Goal: Task Accomplishment & Management: Manage account settings

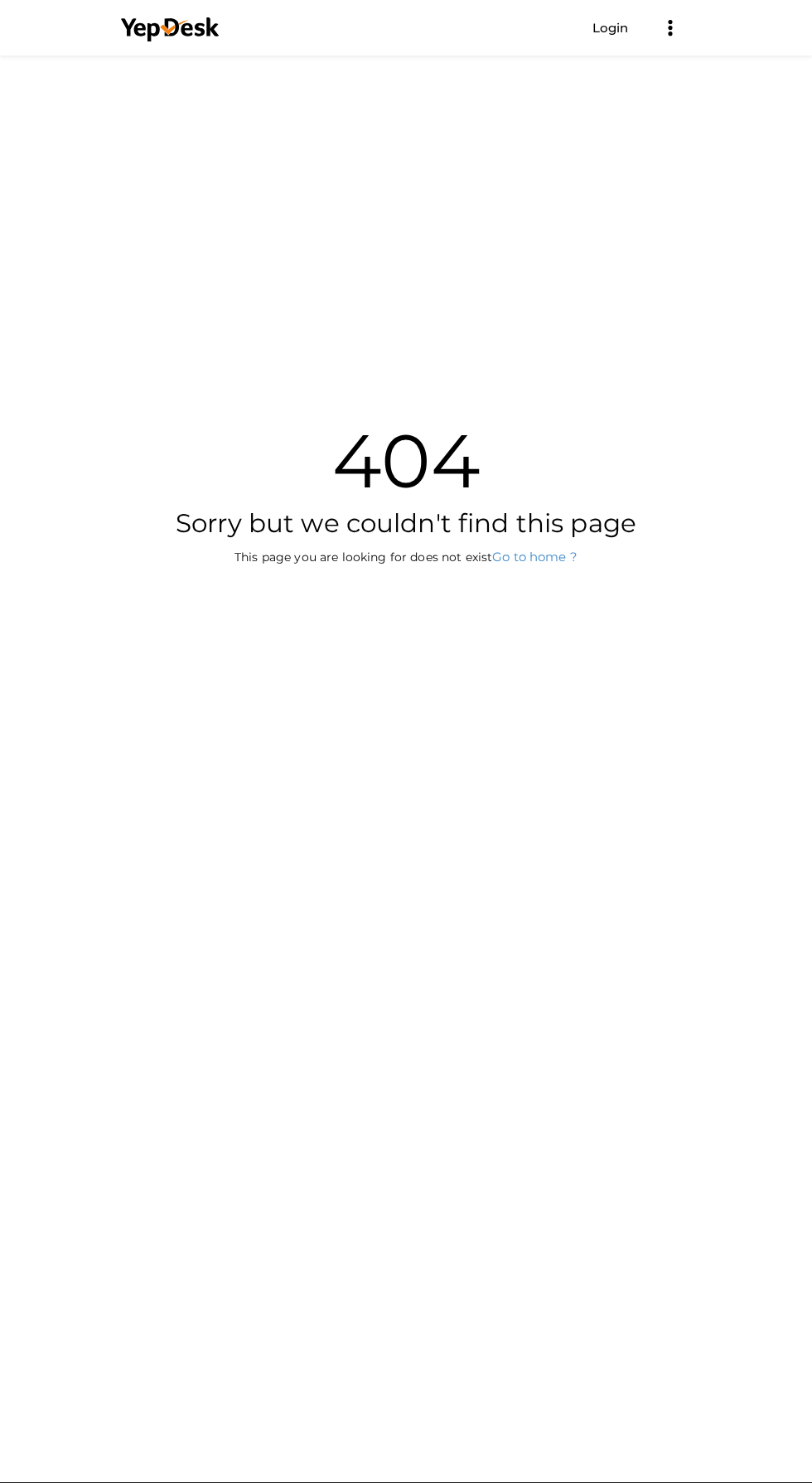
click at [610, 27] on link "Login" at bounding box center [610, 27] width 36 height 16
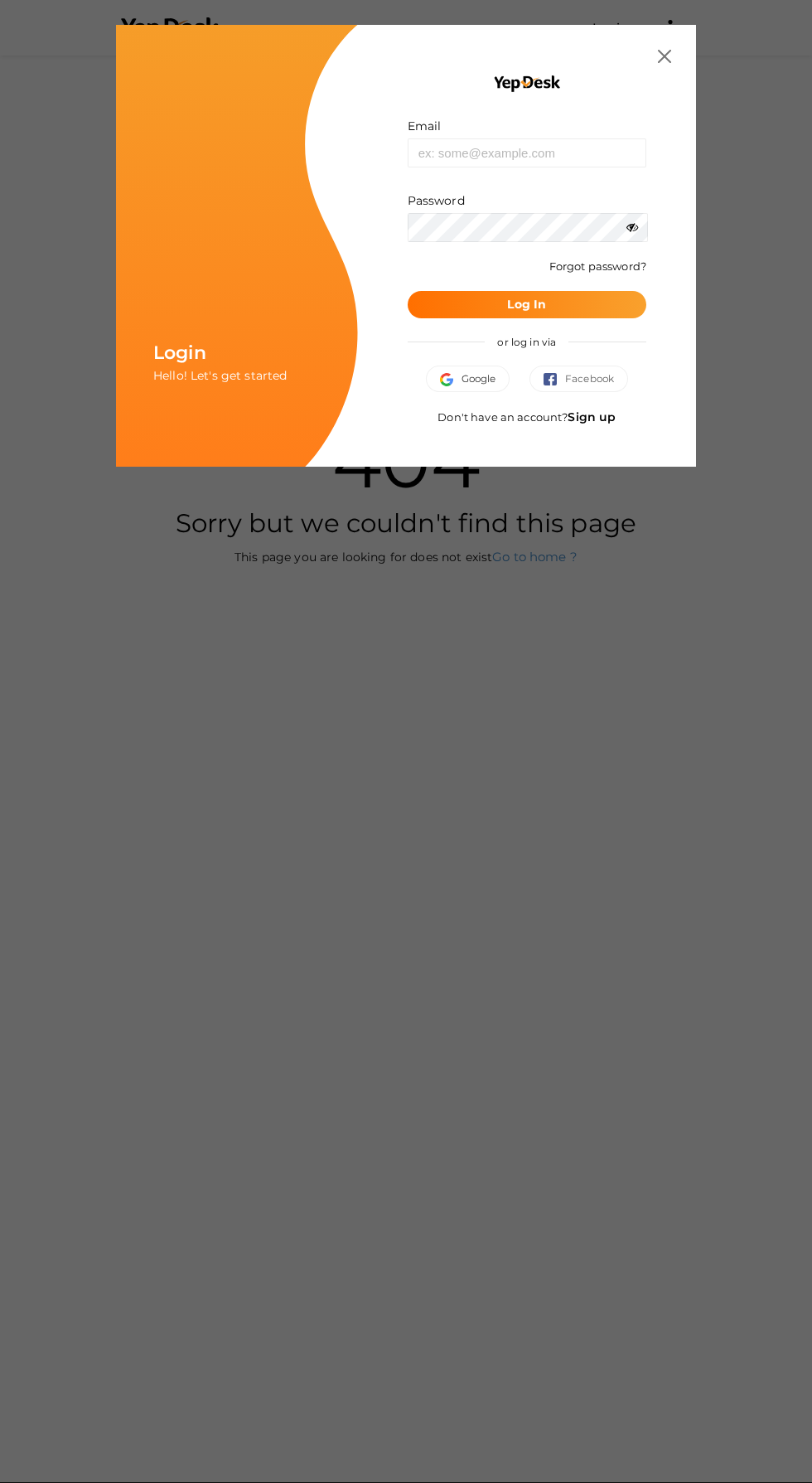
click at [438, 368] on button "Google" at bounding box center [468, 379] width 85 height 27
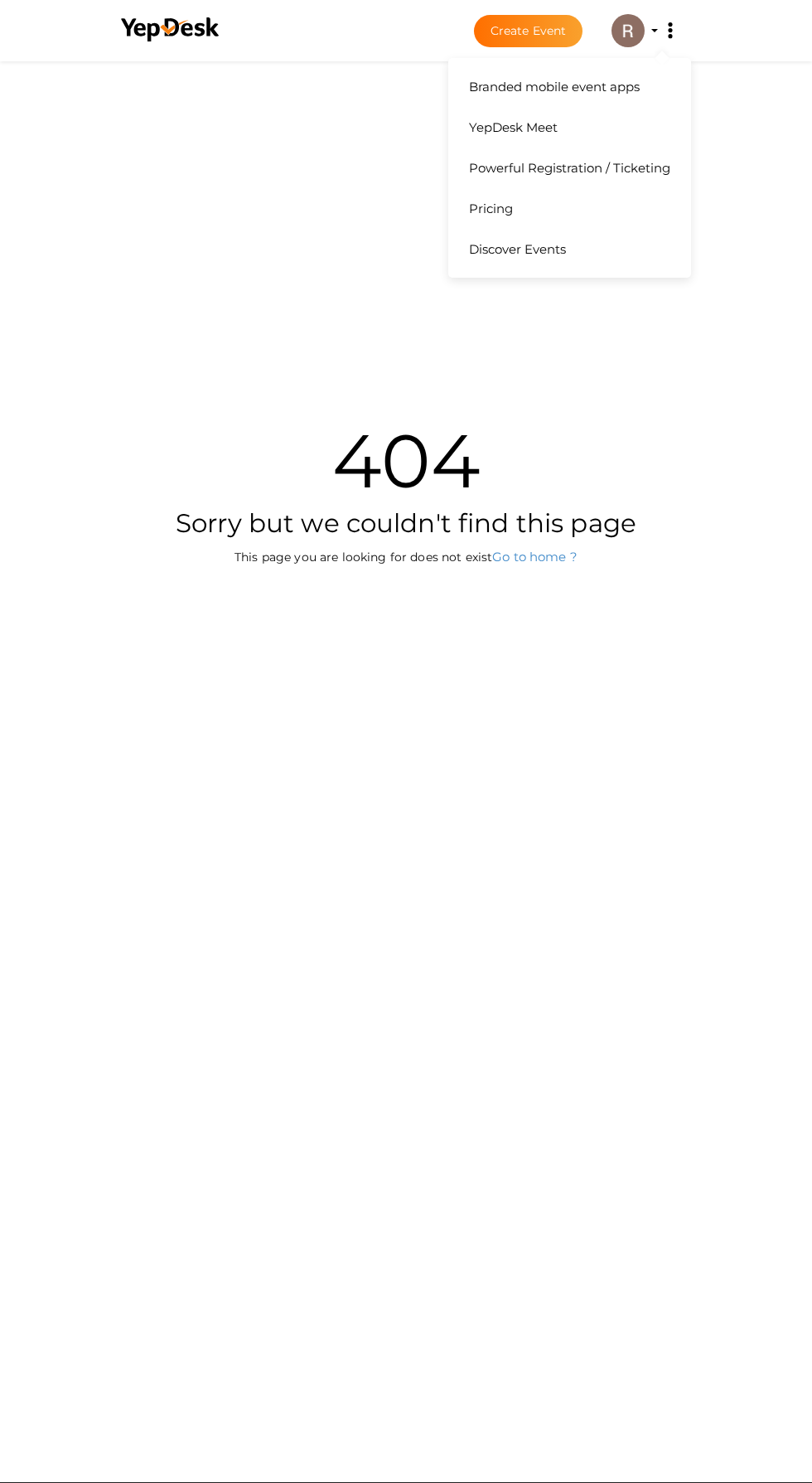
click at [654, 31] on button "Branded mobile event apps YepDesk Meet Powerful Registration / Ticketing Pricin…" at bounding box center [671, 30] width 42 height 34
click at [619, 19] on img at bounding box center [629, 31] width 33 height 33
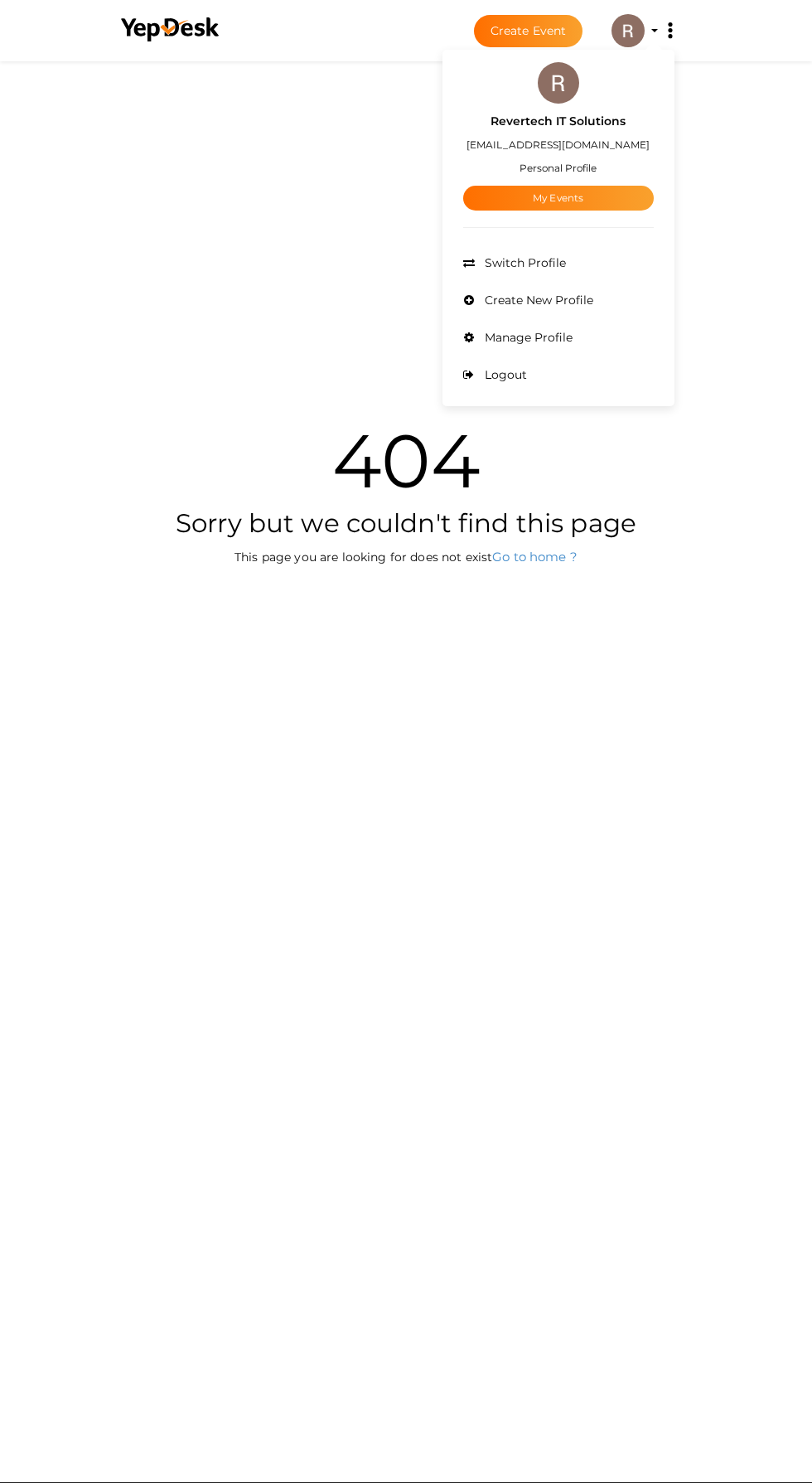
click at [624, 27] on div at bounding box center [406, 742] width 812 height 1483
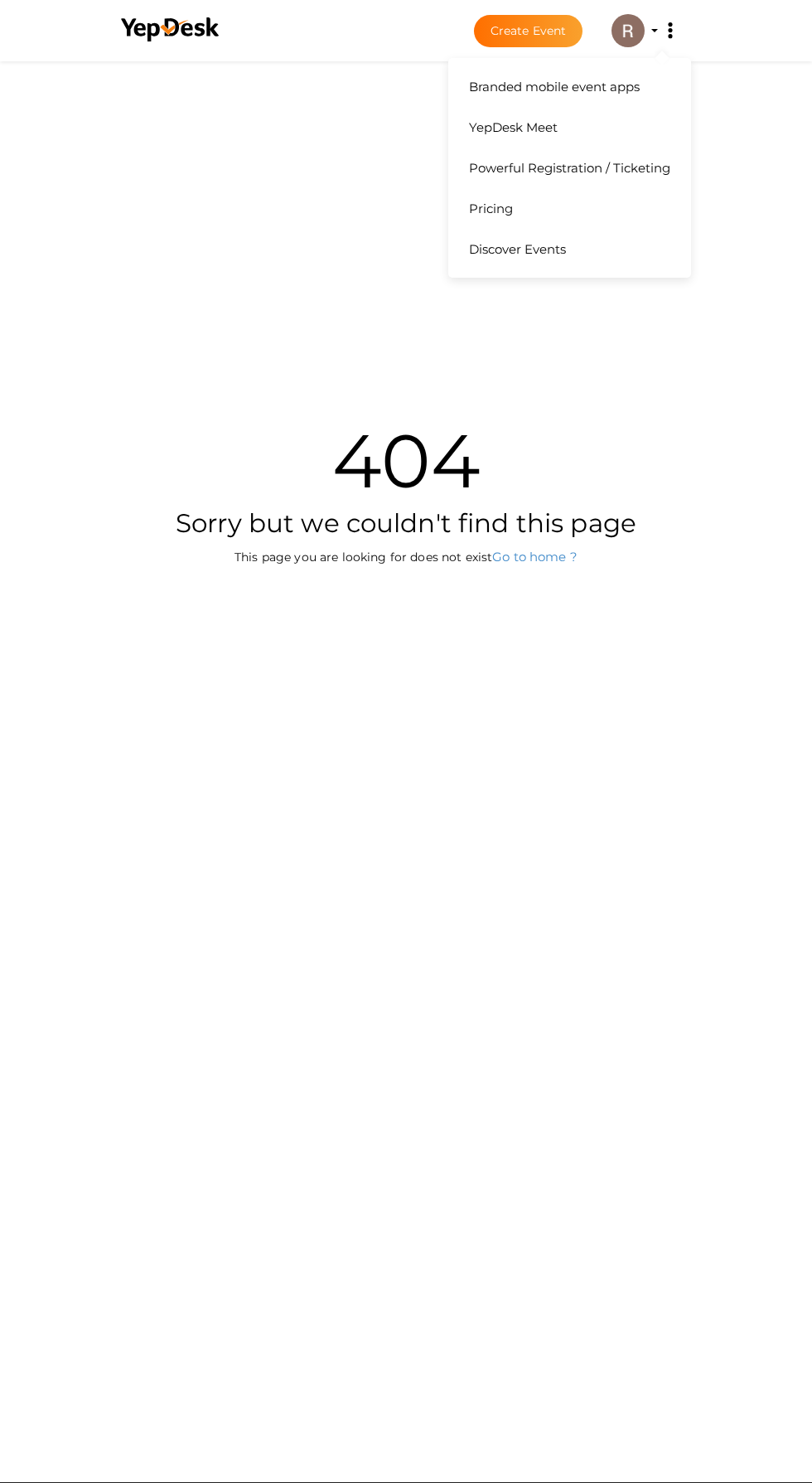
click at [654, 31] on button "Branded mobile event apps YepDesk Meet Powerful Registration / Ticketing Pricin…" at bounding box center [671, 30] width 42 height 34
click at [622, 30] on img at bounding box center [629, 31] width 33 height 33
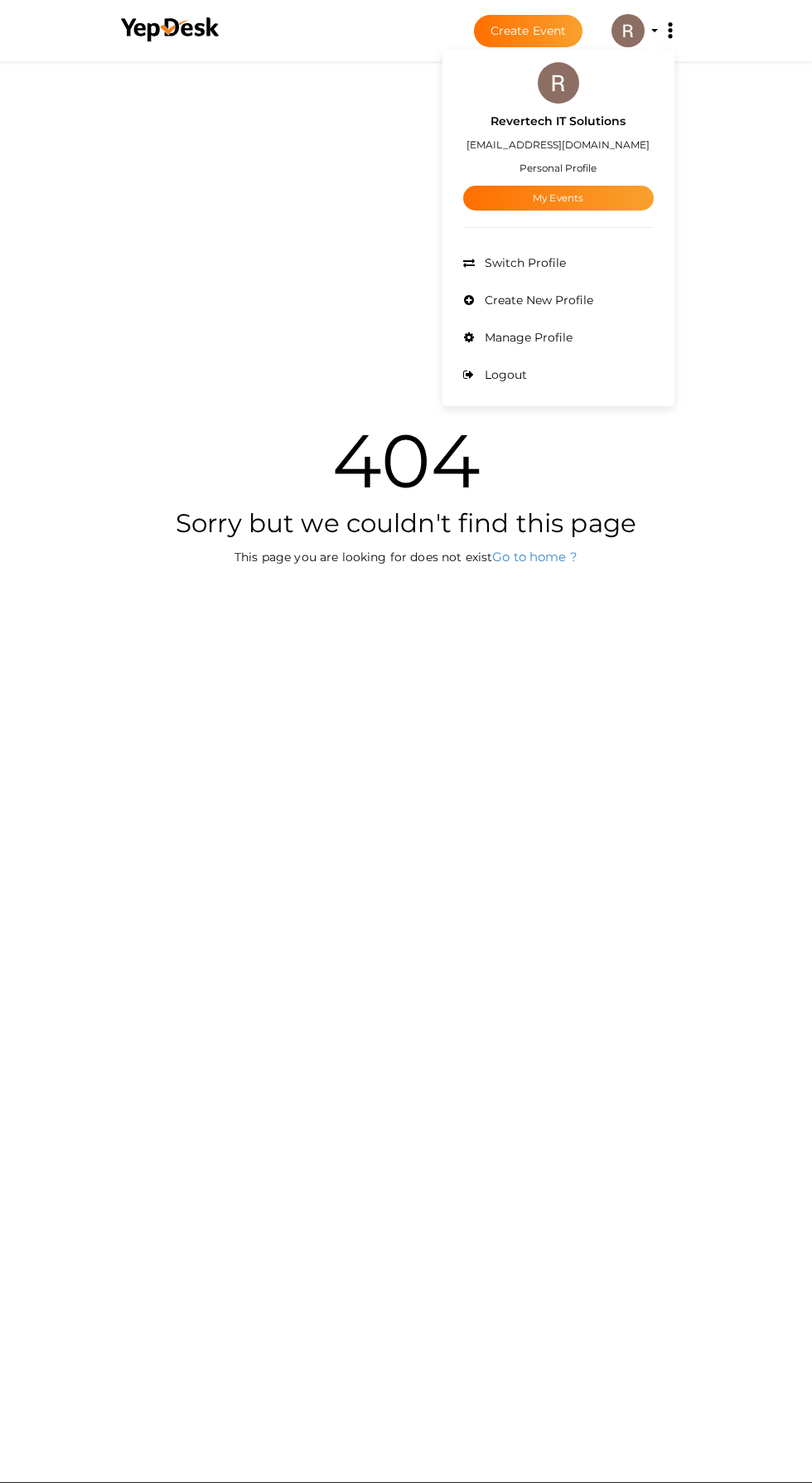
click at [514, 195] on link "My Events" at bounding box center [558, 198] width 191 height 25
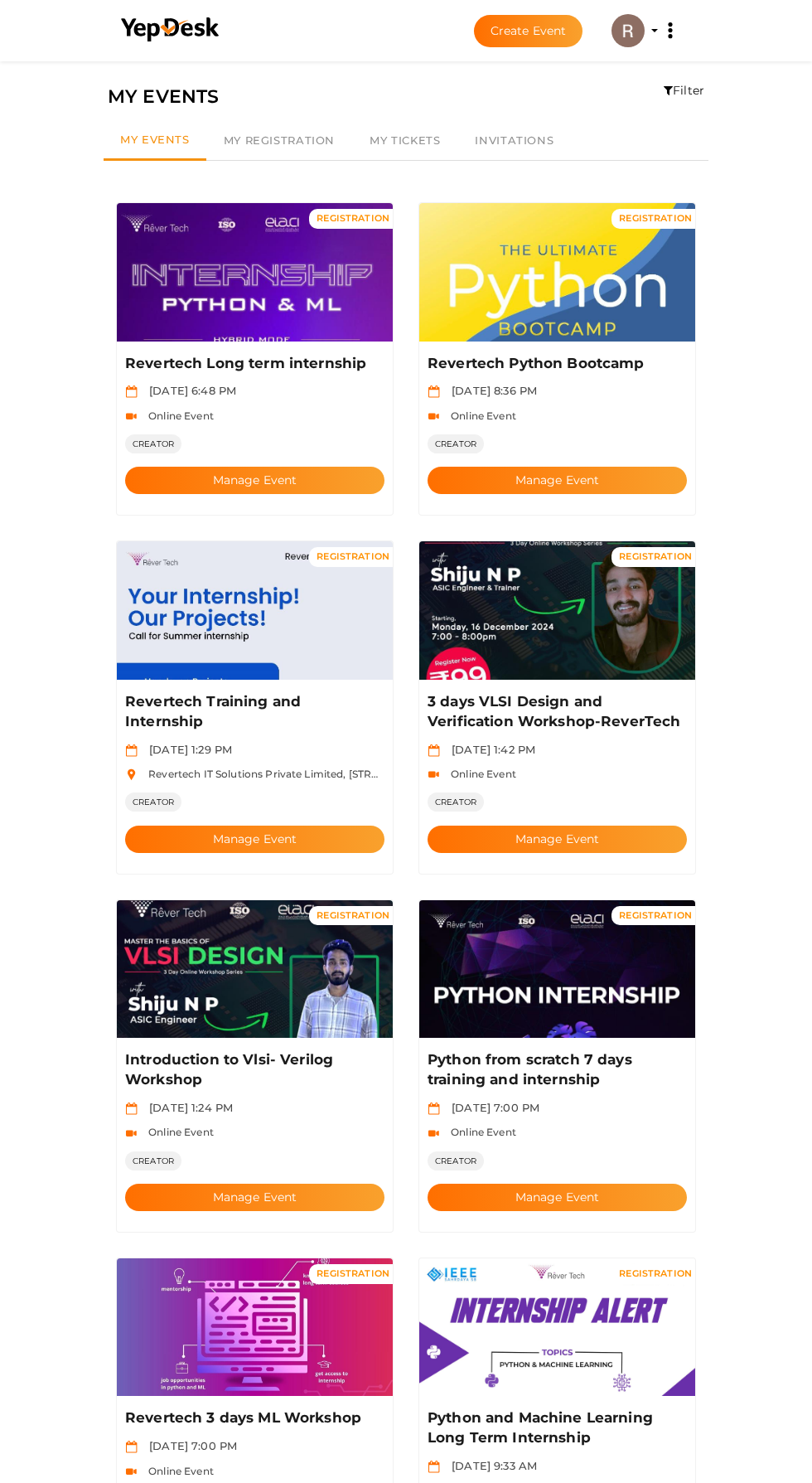
click at [203, 568] on img at bounding box center [255, 610] width 276 height 139
click at [225, 826] on button "Manage Event" at bounding box center [255, 839] width 260 height 27
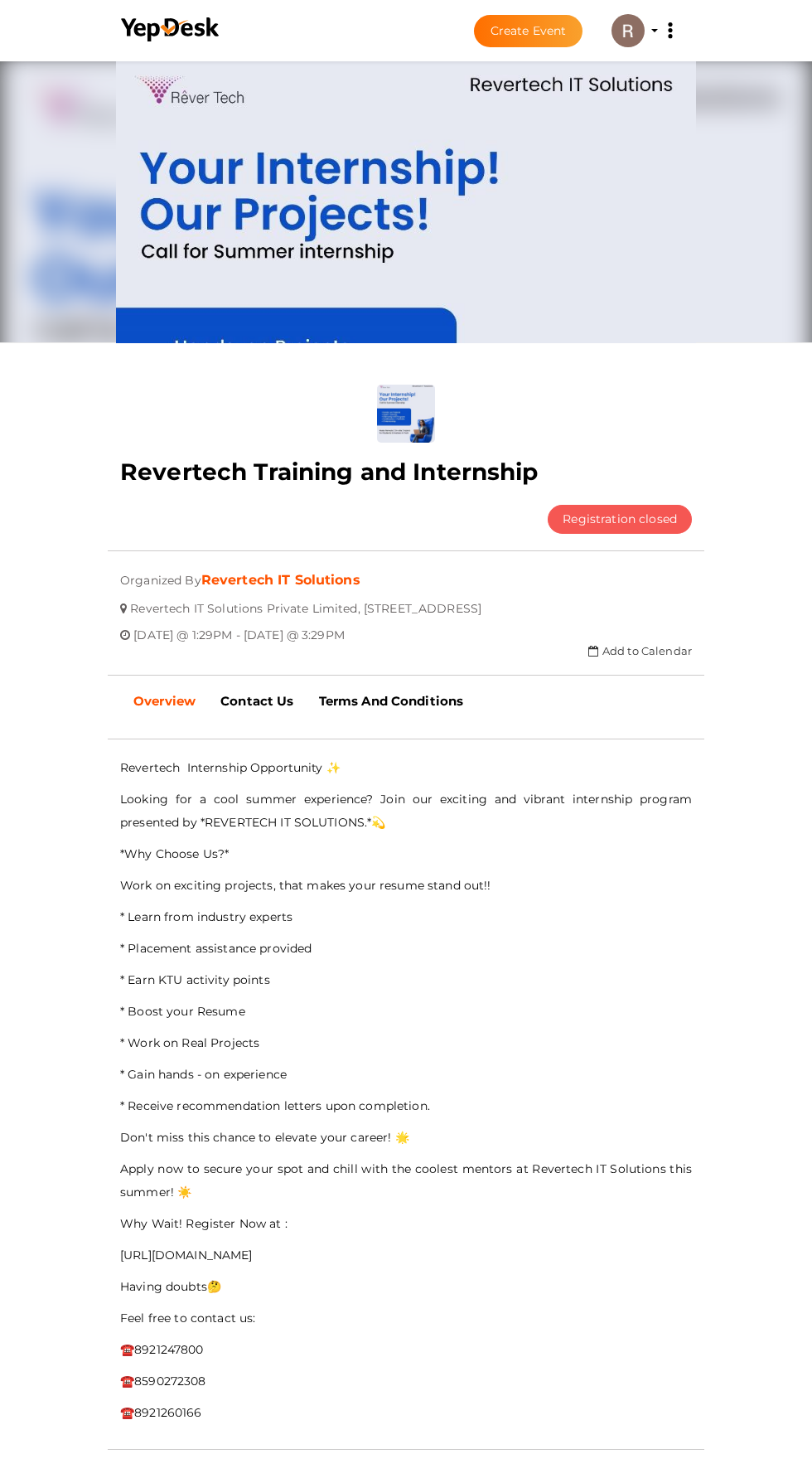
click at [628, 31] on img at bounding box center [629, 31] width 33 height 33
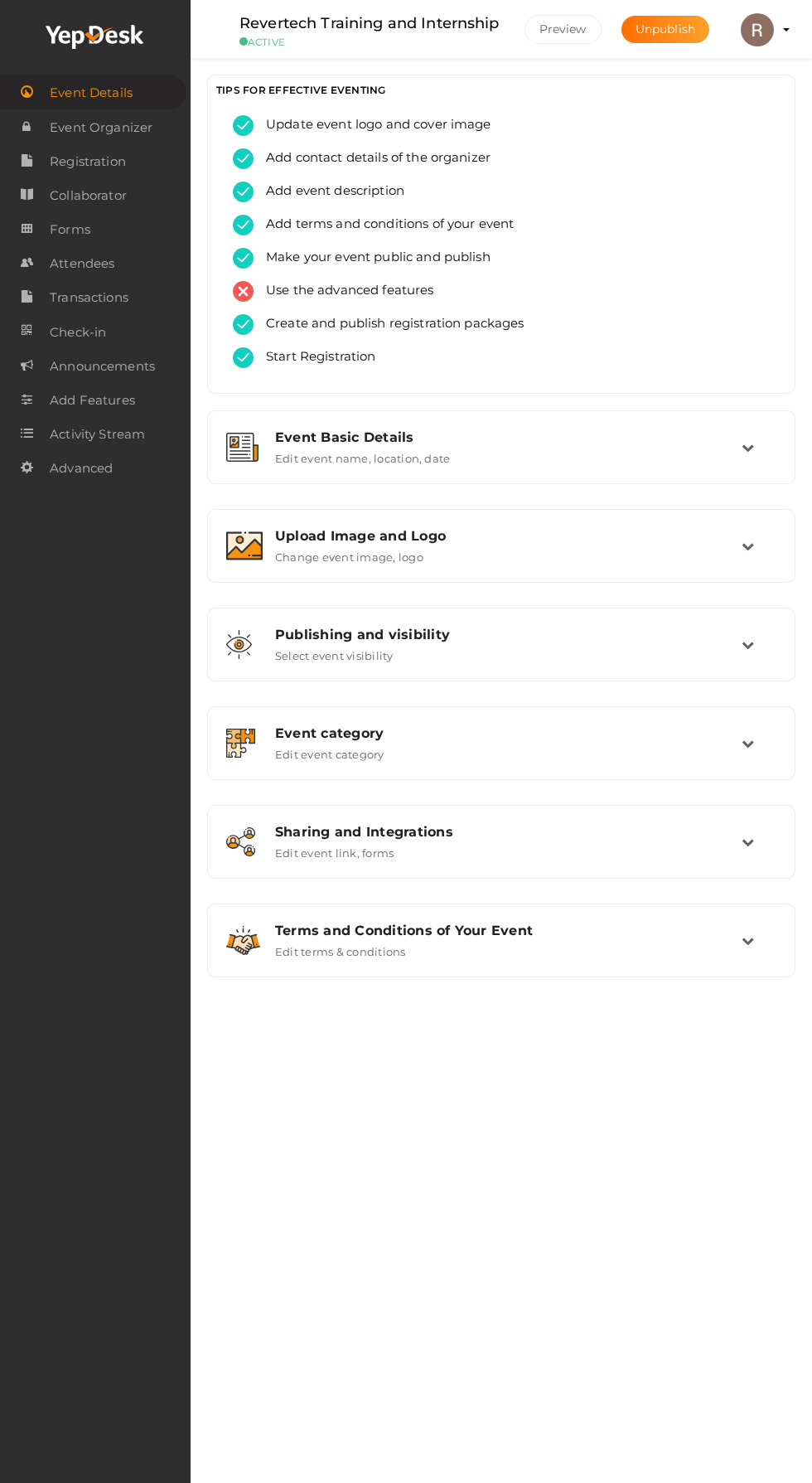
click at [87, 269] on span "Attendees" at bounding box center [82, 264] width 65 height 33
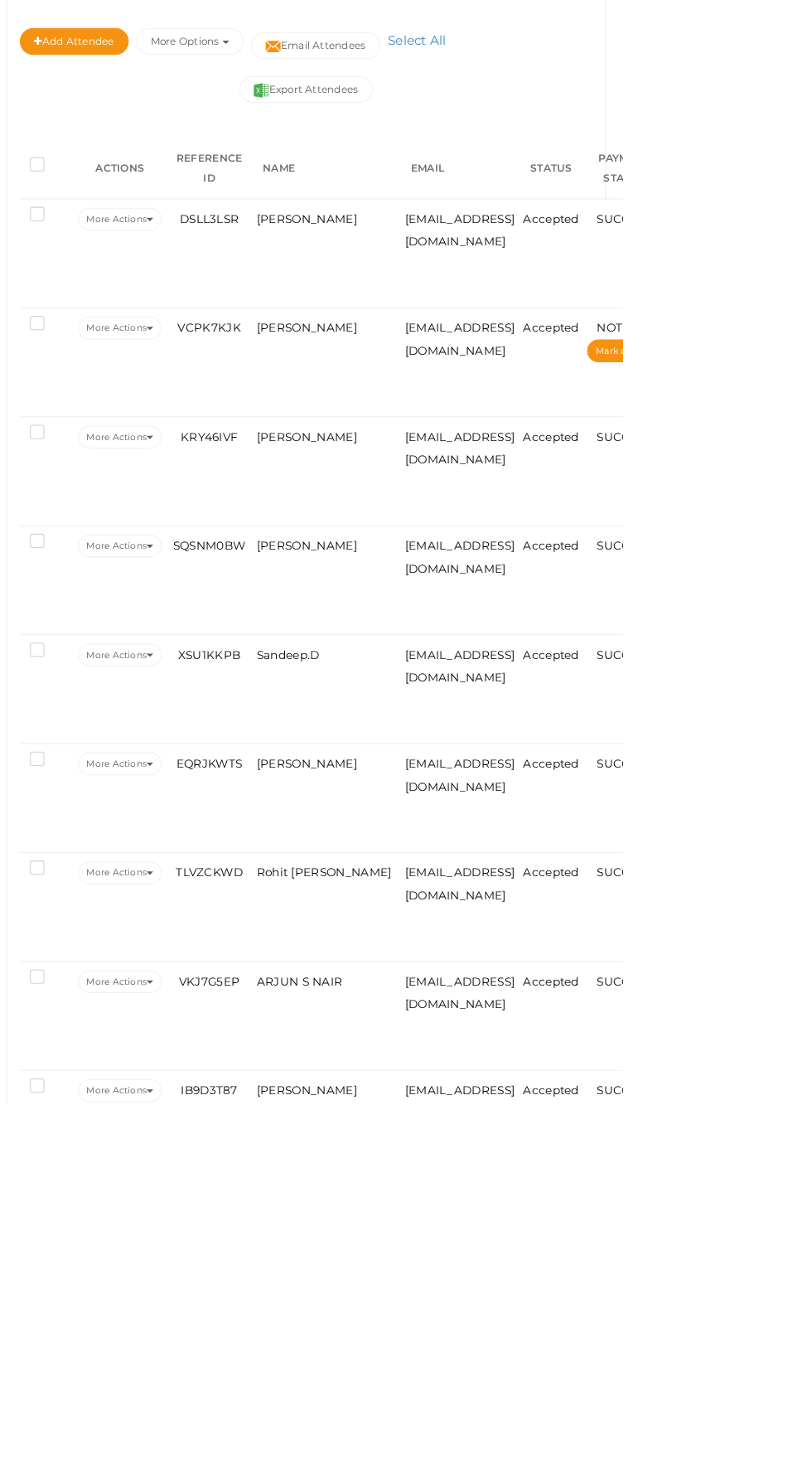
click at [502, 614] on span "[PERSON_NAME]" at bounding box center [502, 613] width 99 height 13
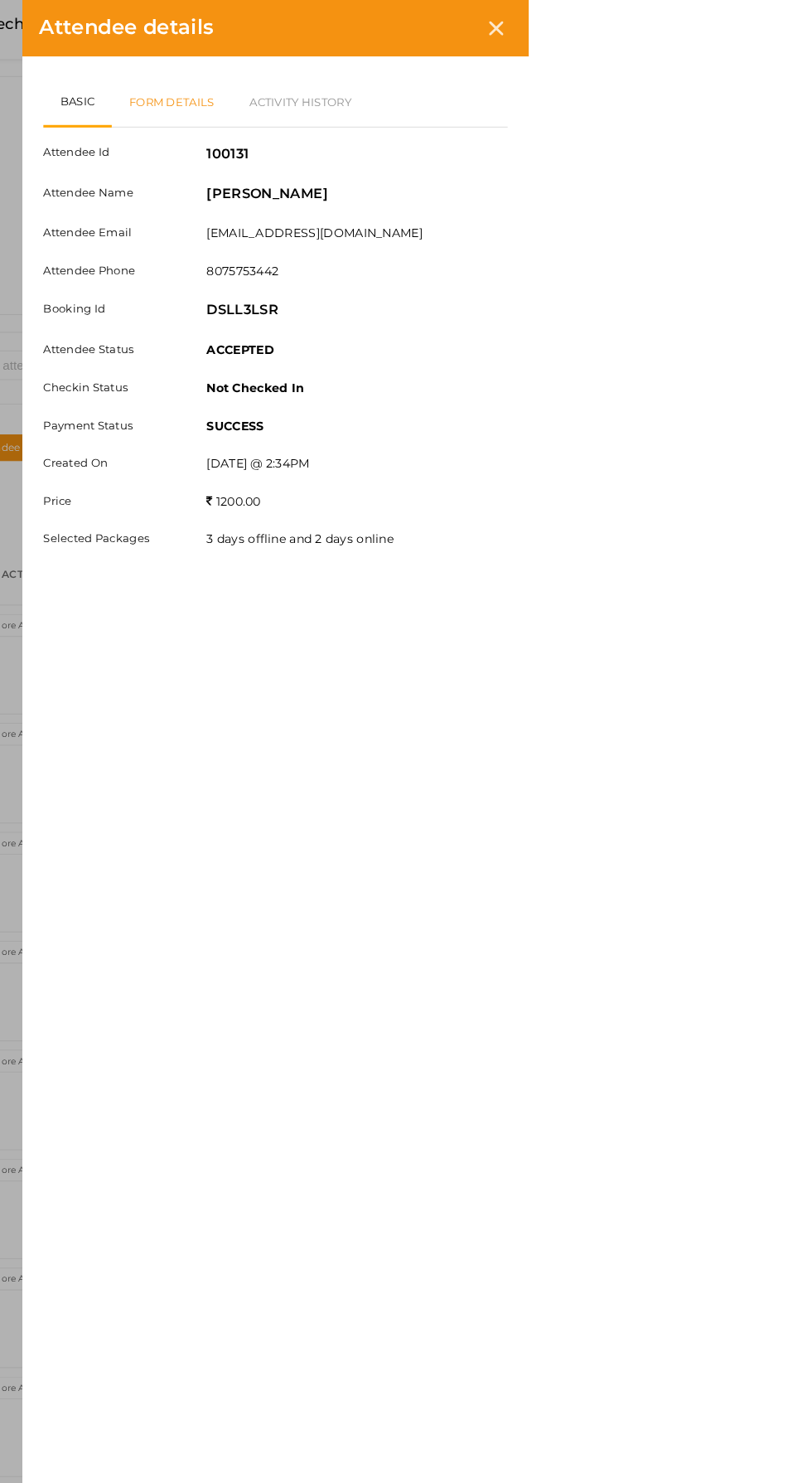
click at [522, 88] on link "Form Details" at bounding box center [461, 100] width 118 height 48
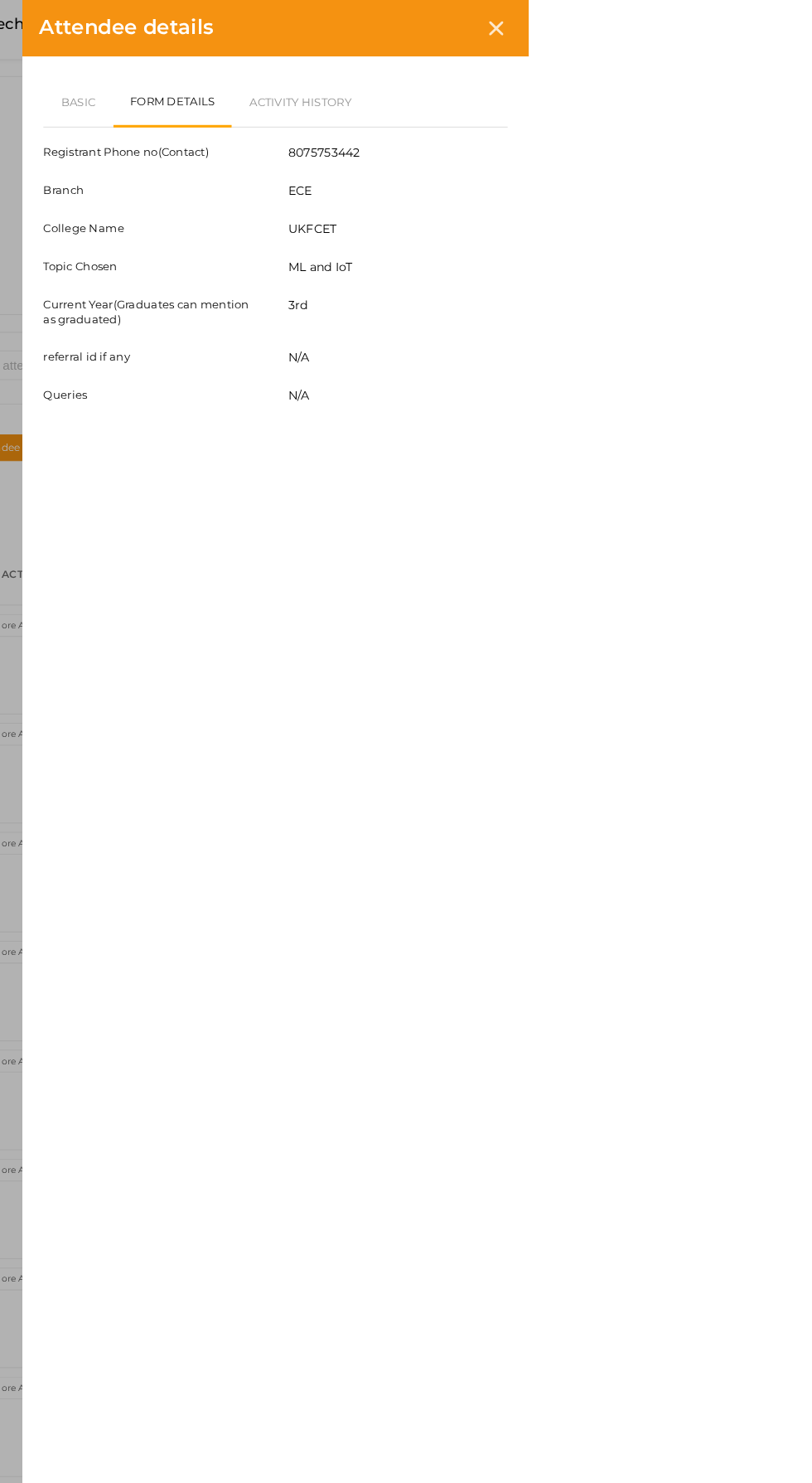
click at [812, 28] on div "Attendee details" at bounding box center [564, 28] width 498 height 56
click at [788, 27] on icon at bounding box center [780, 27] width 14 height 14
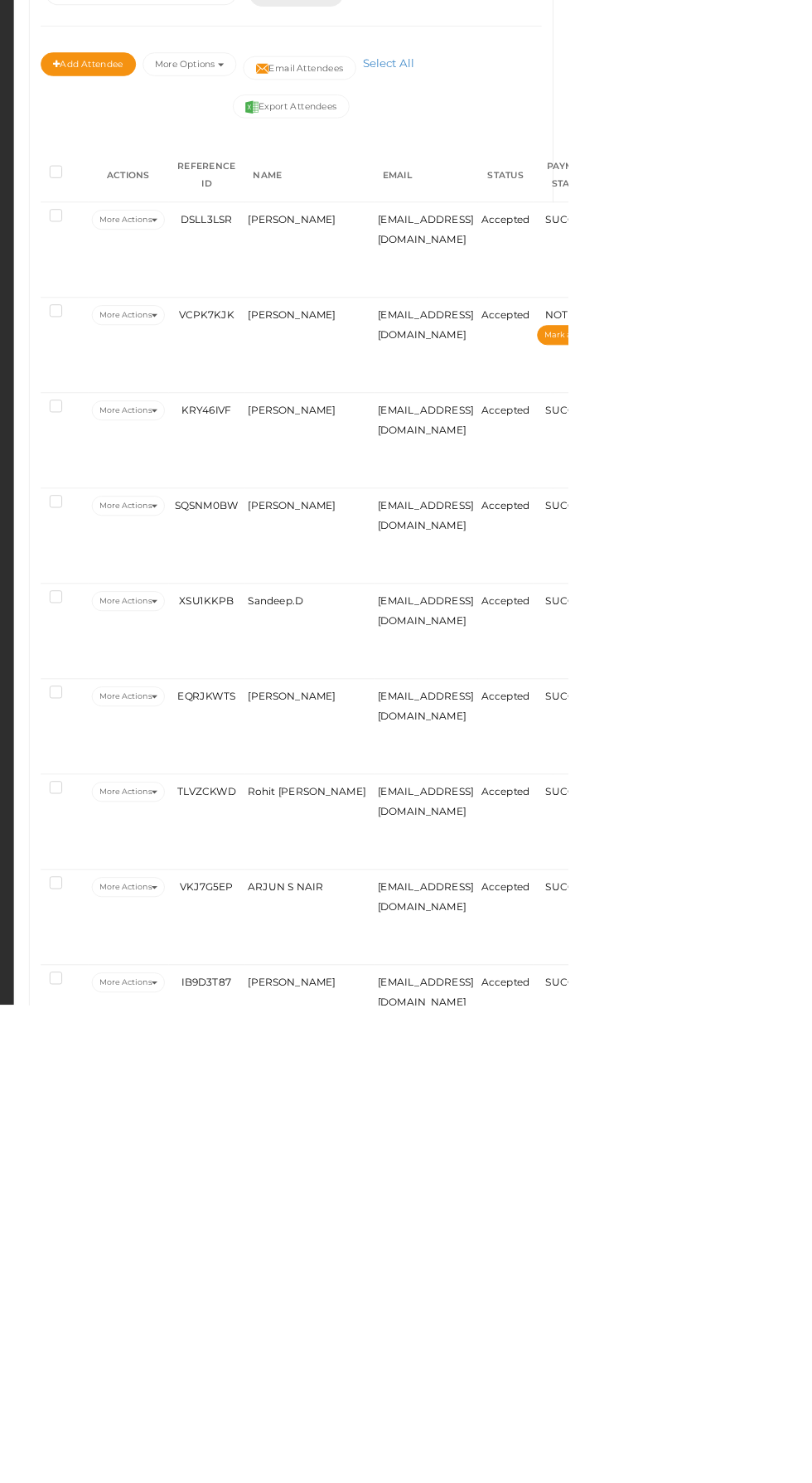
scroll to position [10, 0]
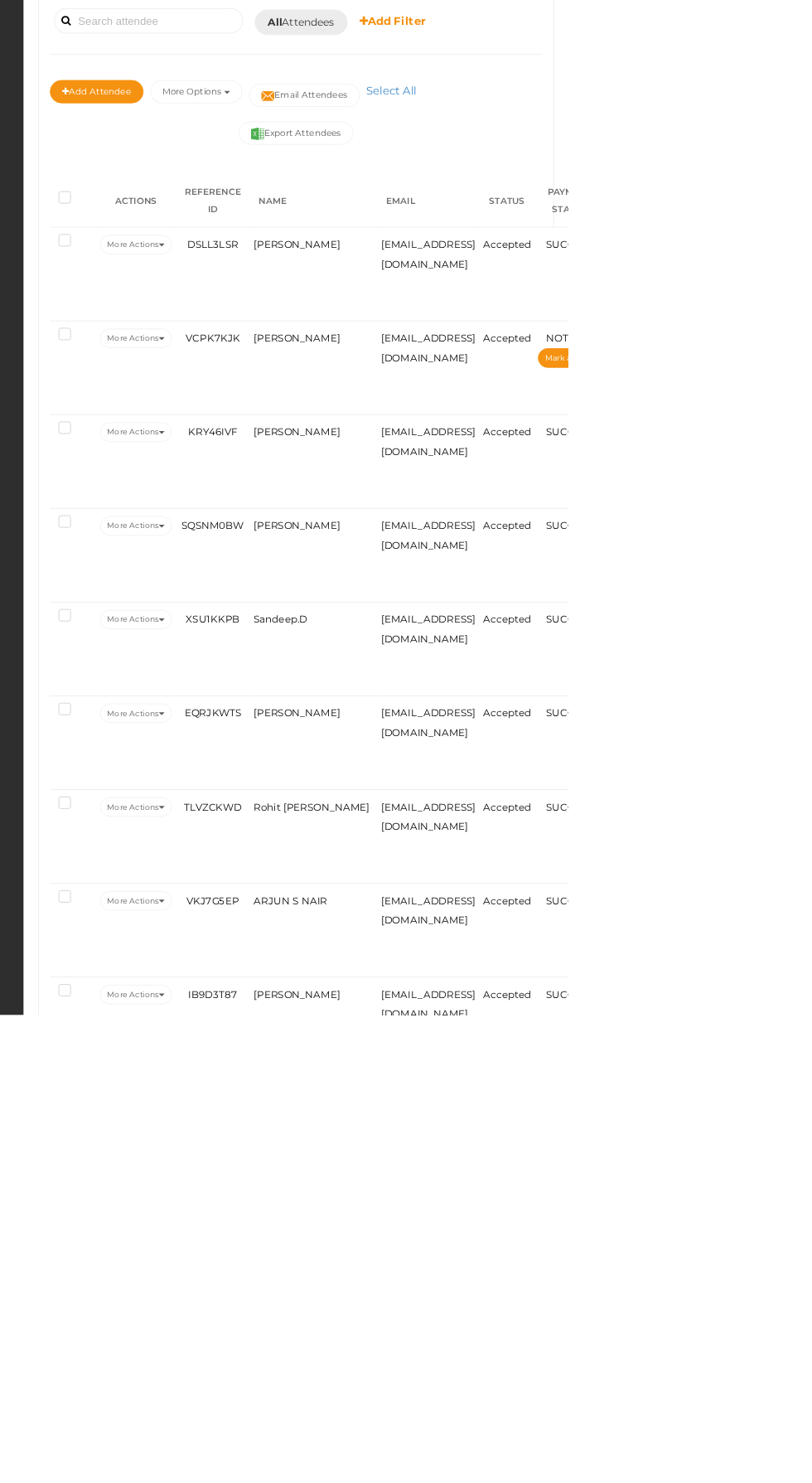
click at [496, 1351] on span "ARJUN S NAIR" at bounding box center [495, 1352] width 85 height 13
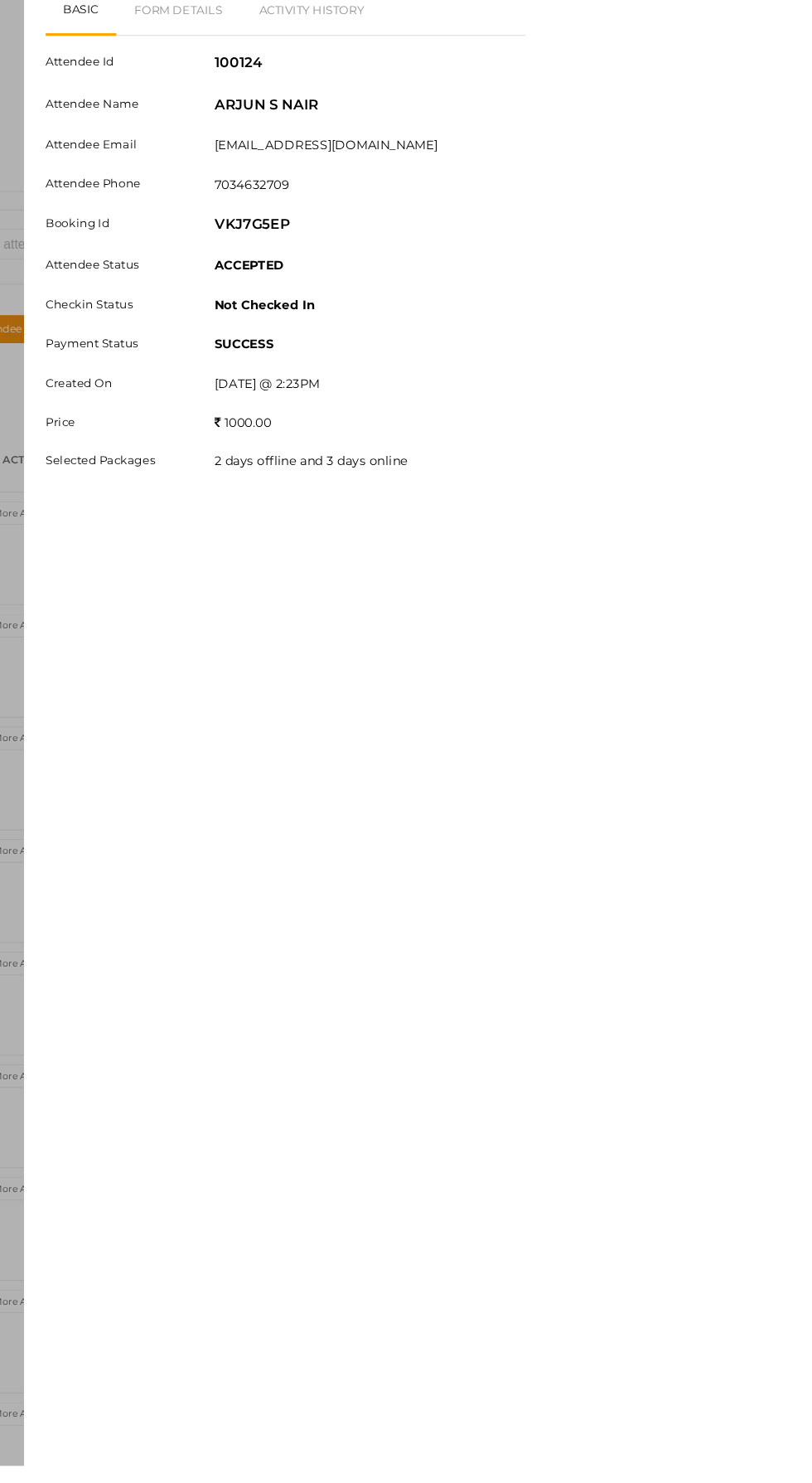
scroll to position [35, 0]
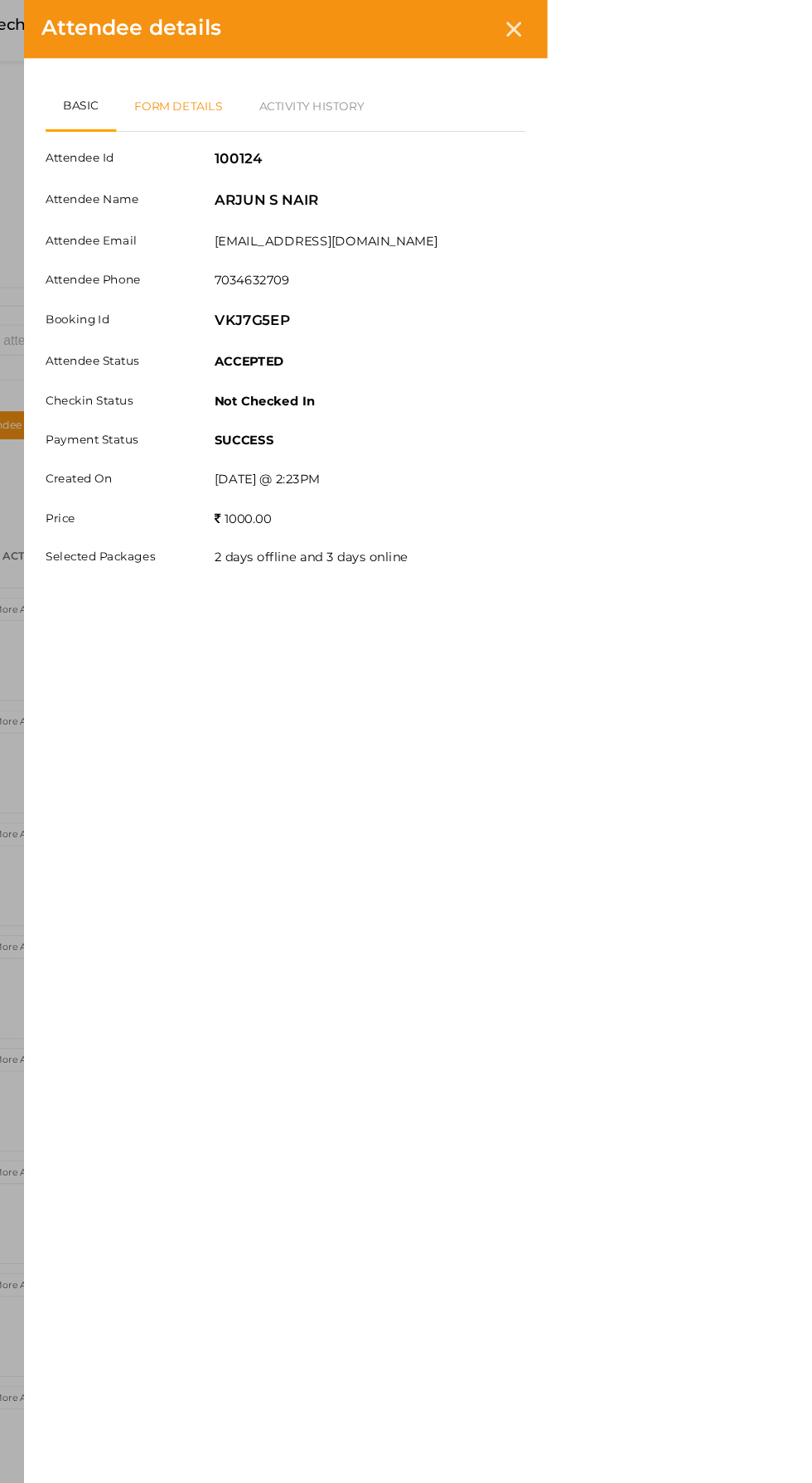
click at [522, 100] on link "Form Details" at bounding box center [461, 100] width 118 height 48
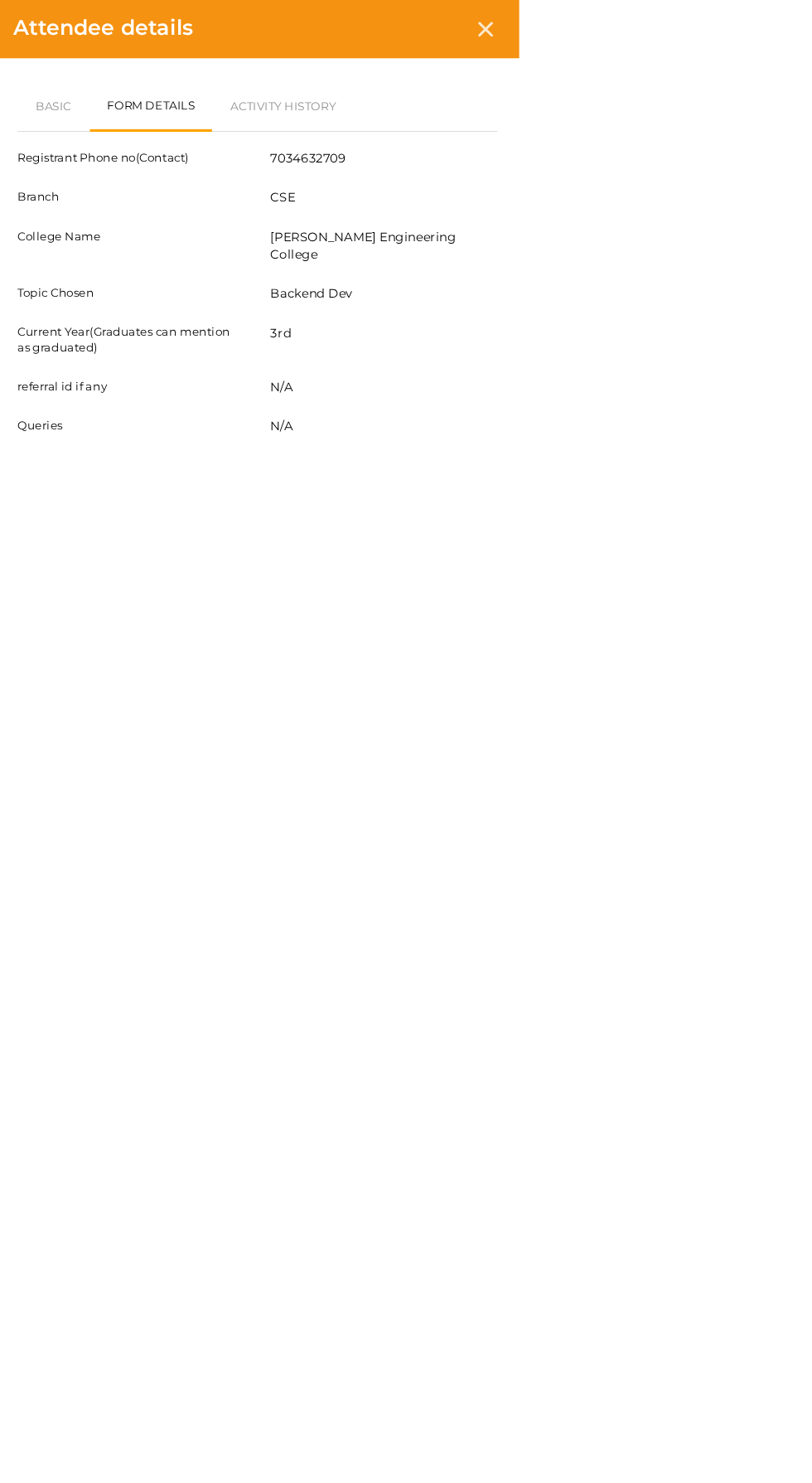
click at [788, 26] on icon at bounding box center [780, 27] width 14 height 14
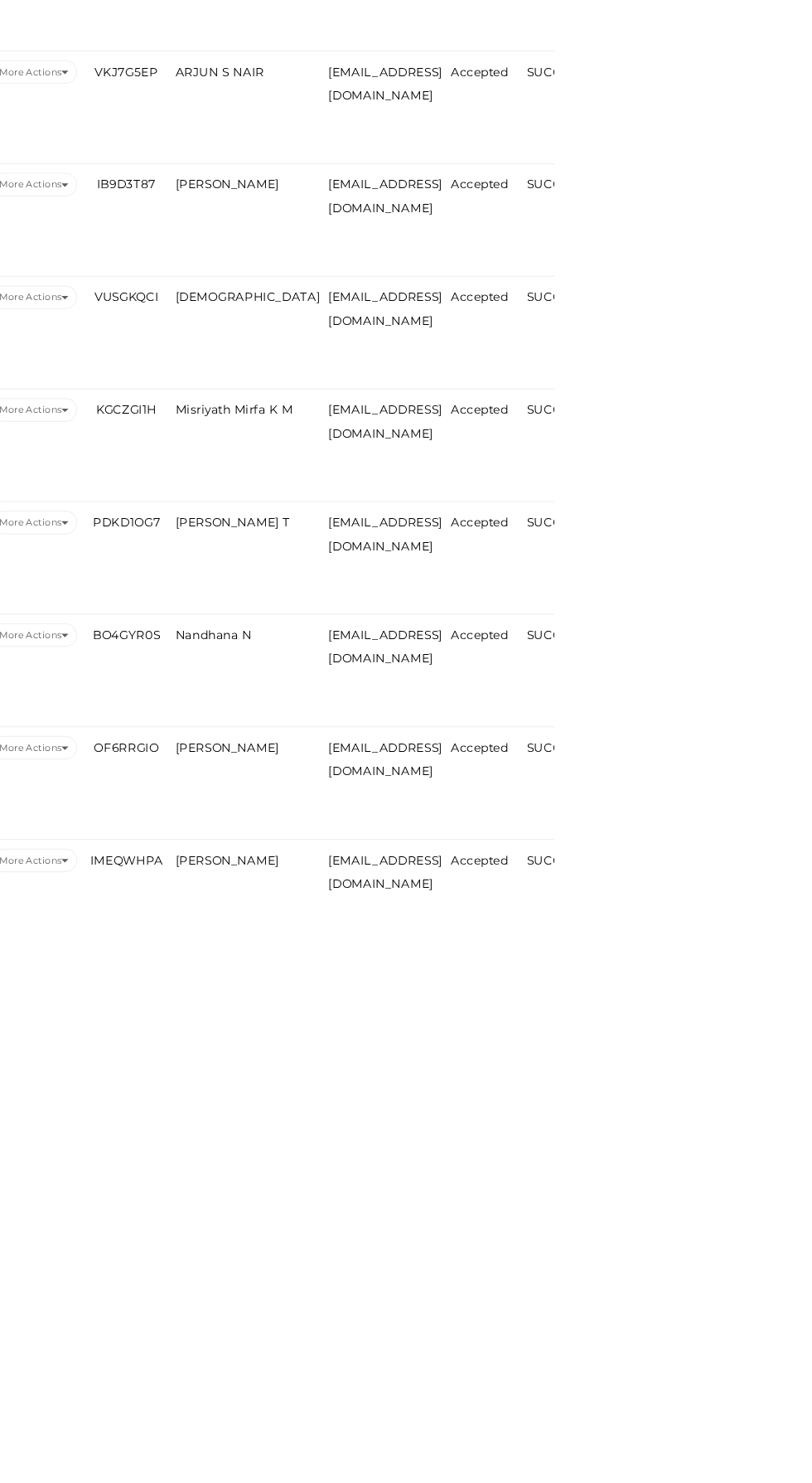
scroll to position [789, 0]
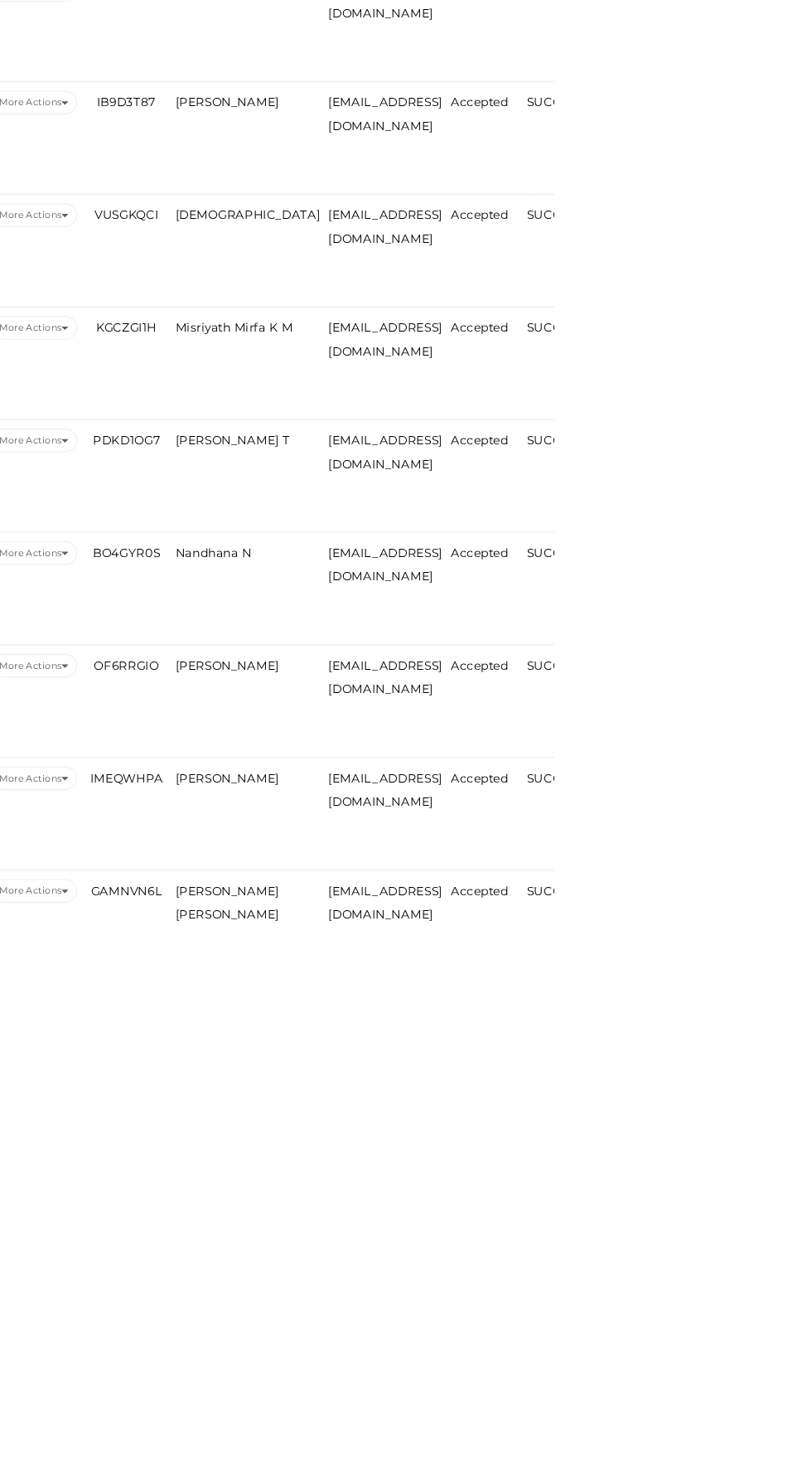
click at [485, 1432] on span "[PERSON_NAME] [PERSON_NAME]" at bounding box center [502, 1440] width 99 height 35
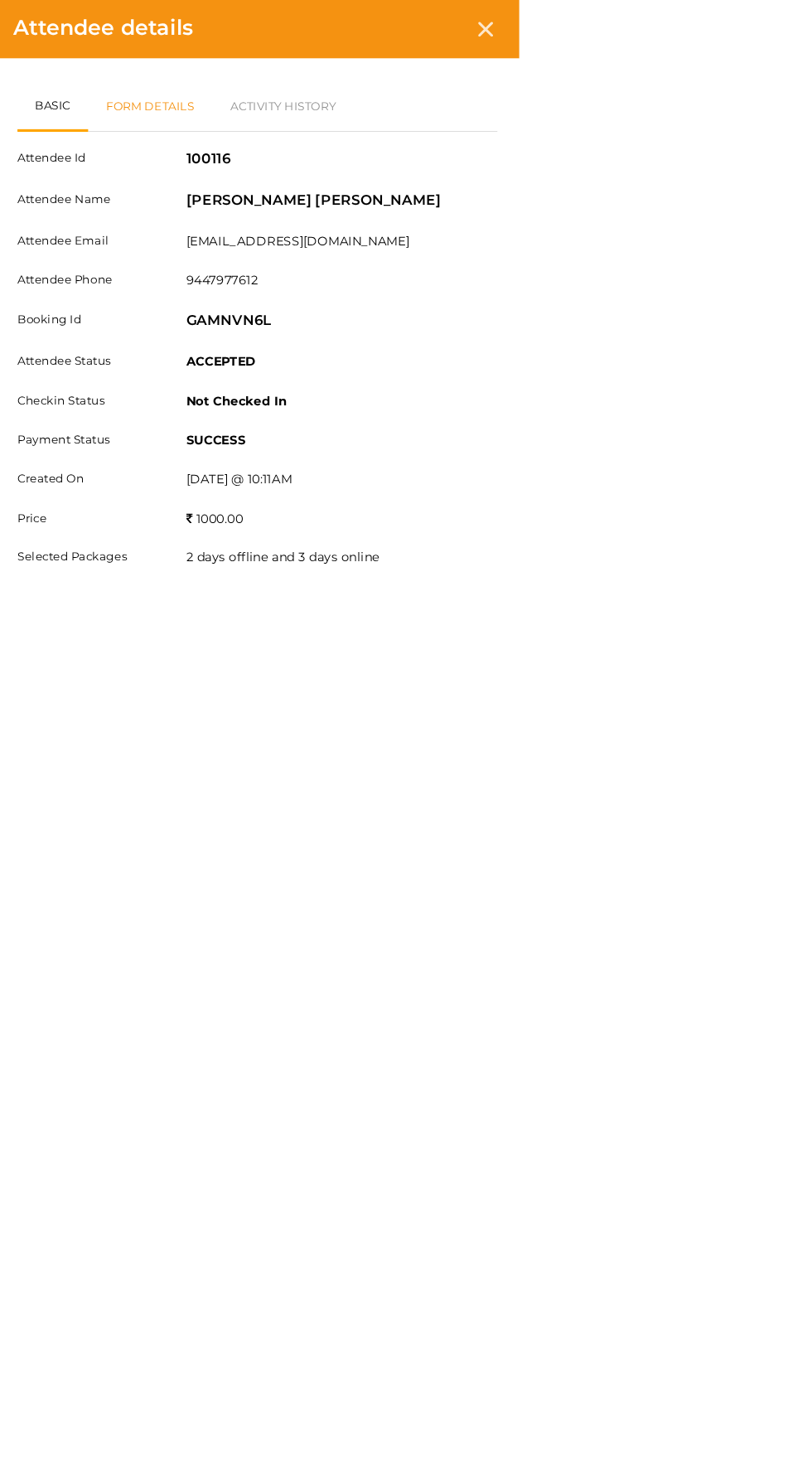
click at [522, 100] on link "Form Details" at bounding box center [461, 100] width 118 height 48
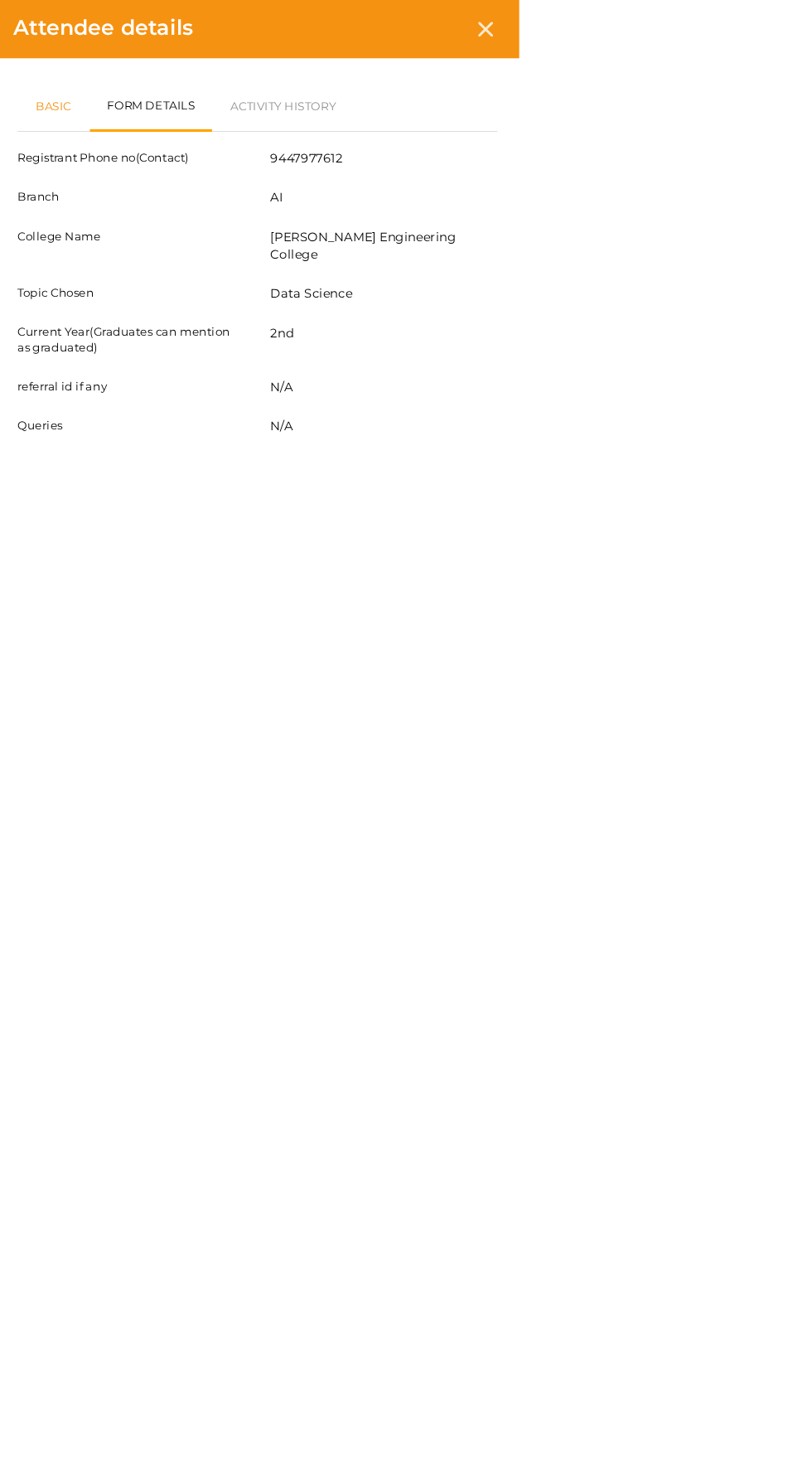
click at [405, 100] on link "Basic" at bounding box center [370, 100] width 69 height 48
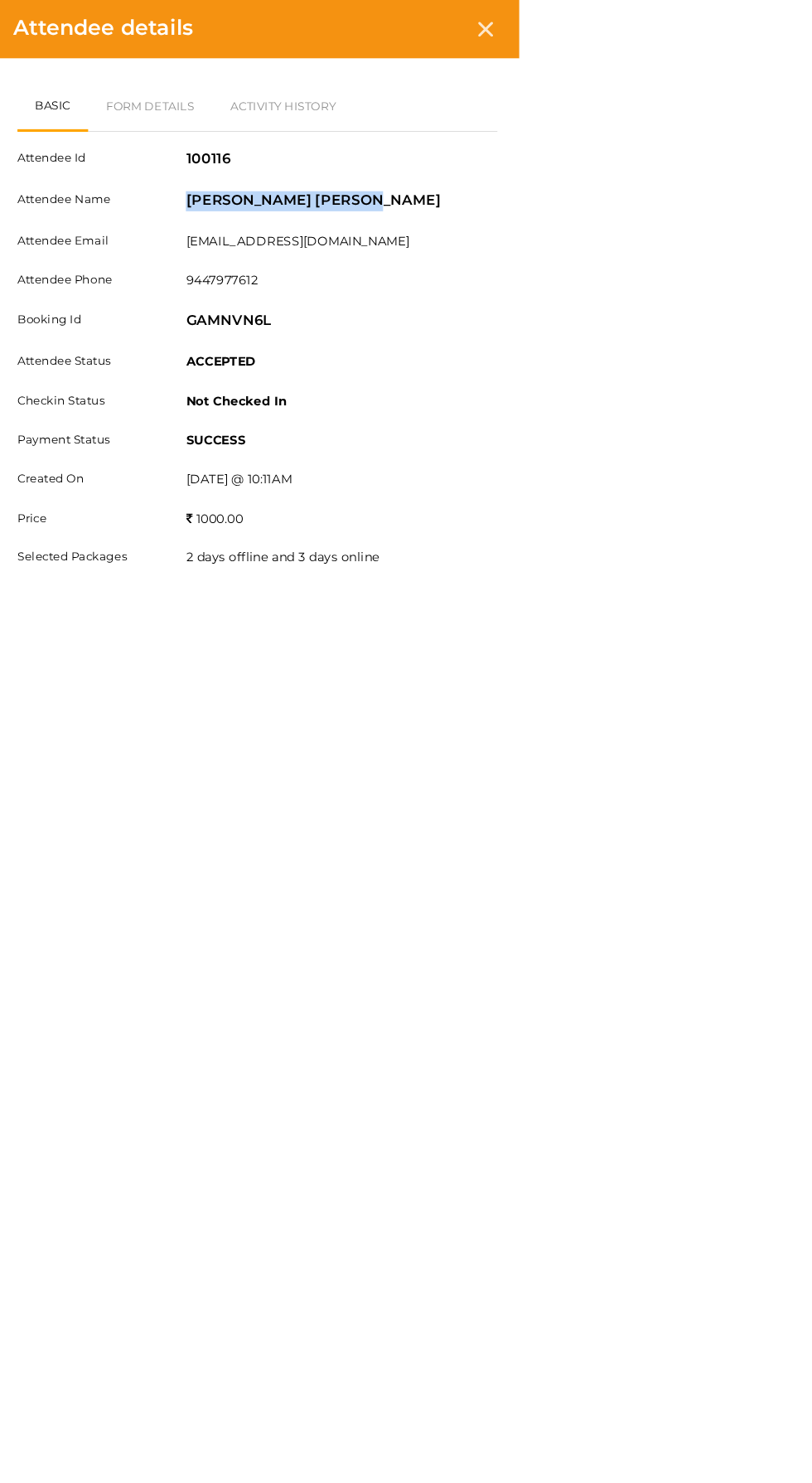
click at [788, 27] on icon at bounding box center [780, 27] width 14 height 14
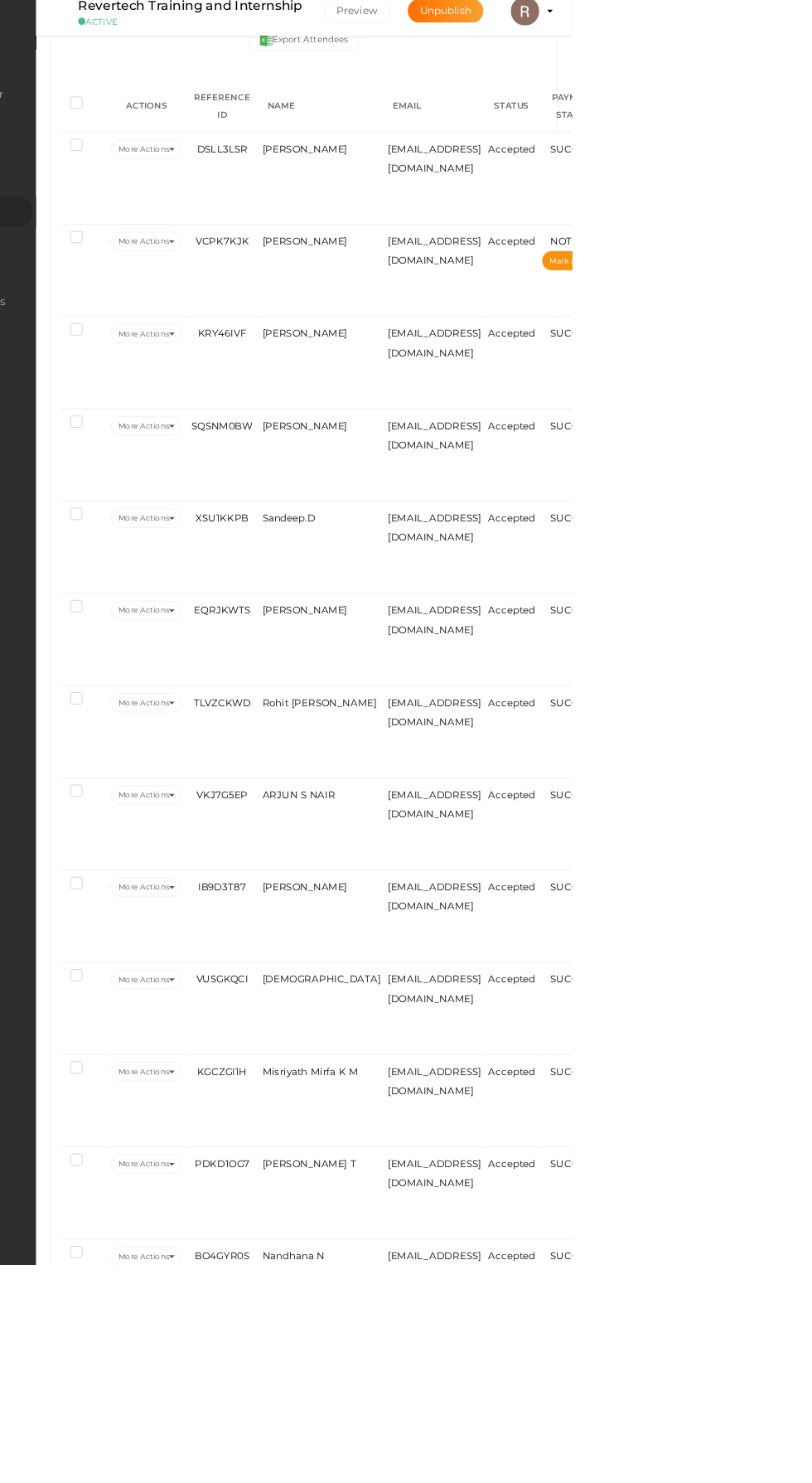
scroll to position [424, 0]
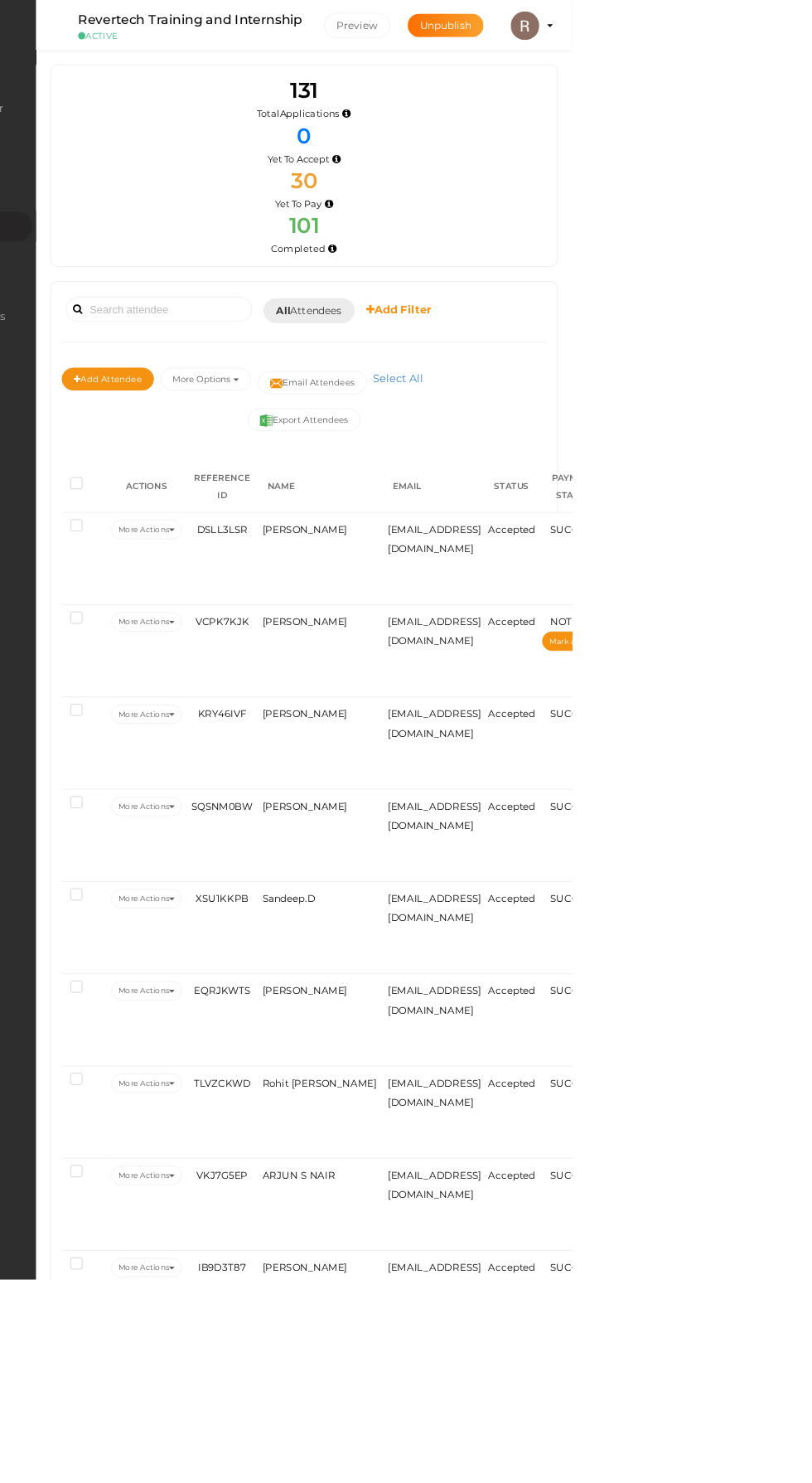
click at [474, 445] on img at bounding box center [469, 445] width 15 height 15
click at [476, 500] on button "Export Attendees" at bounding box center [501, 487] width 131 height 27
click at [812, 301] on html "Discover Events How it works Powerful Registration / Ticketing Start selling yo…" at bounding box center [406, 742] width 812 height 1483
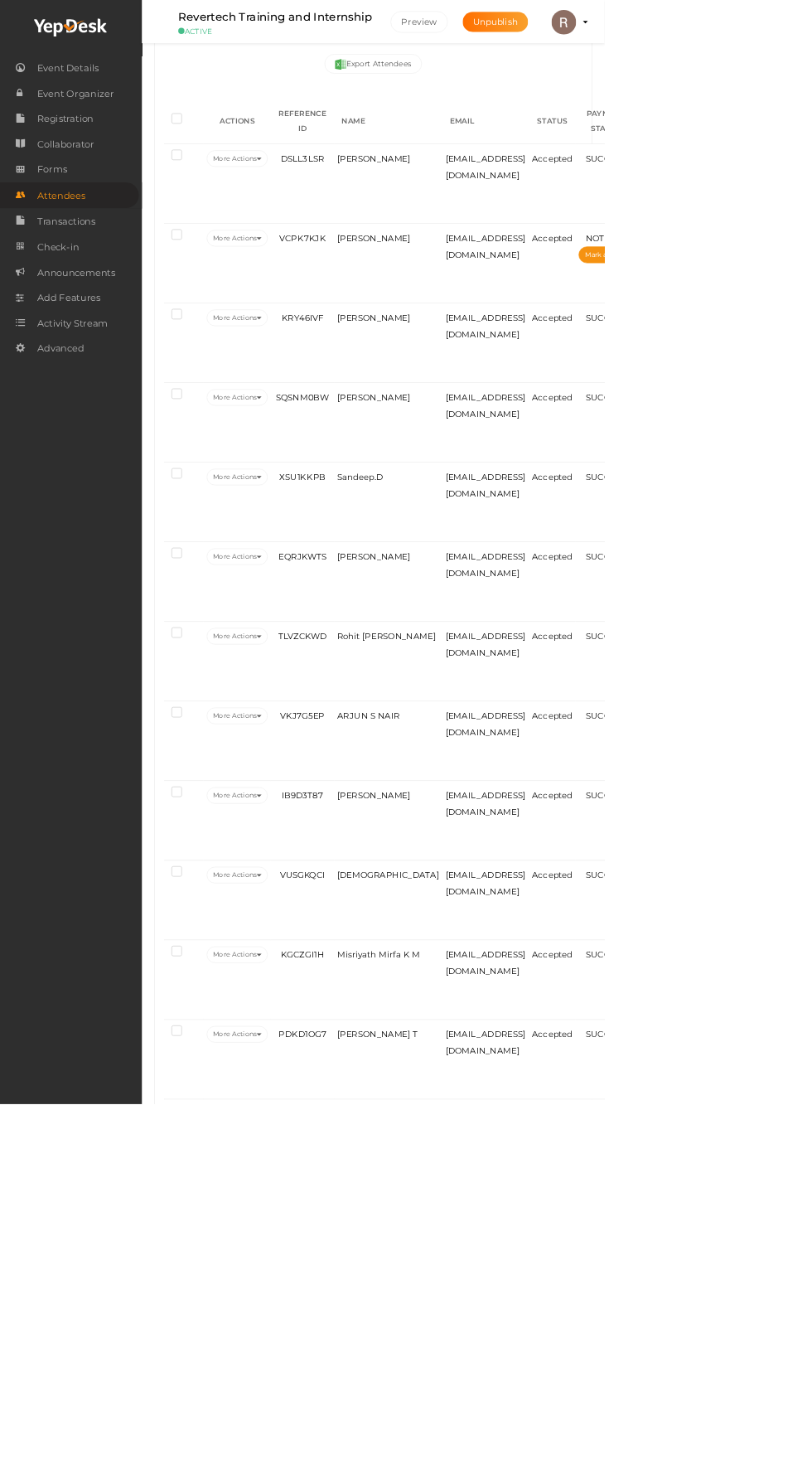
scroll to position [468, 0]
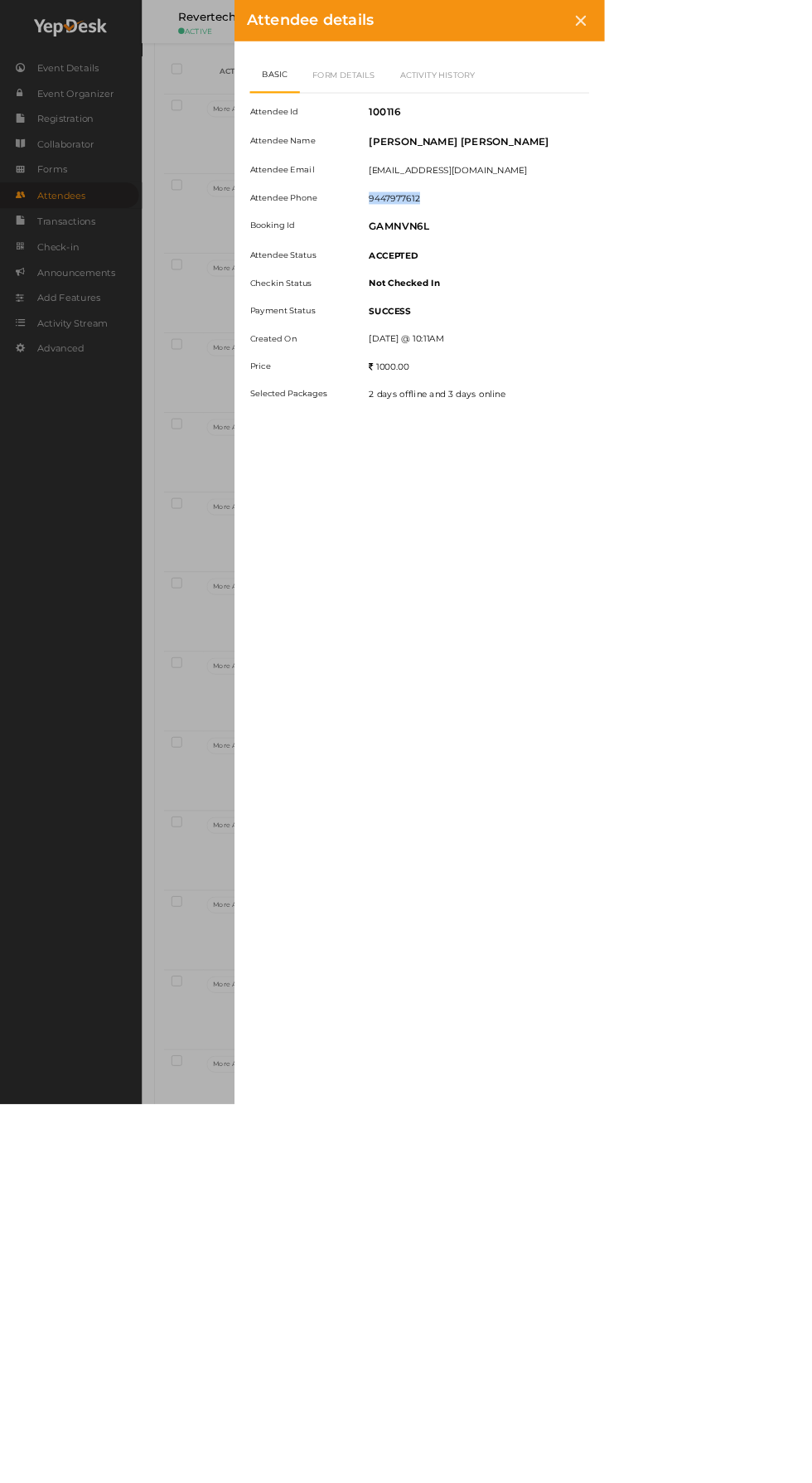
copy label "9447977612"
